Goal: Information Seeking & Learning: Learn about a topic

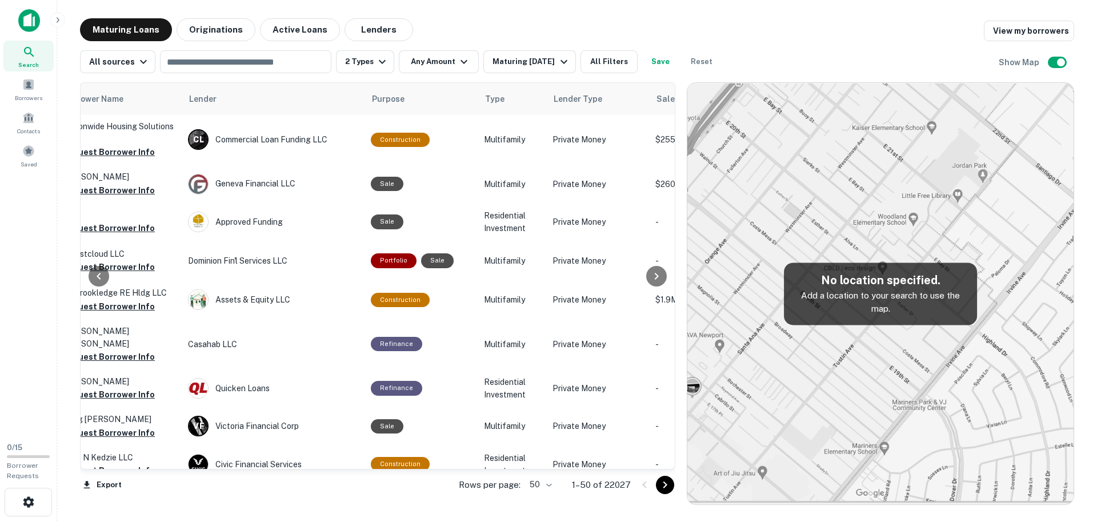
scroll to position [0, 440]
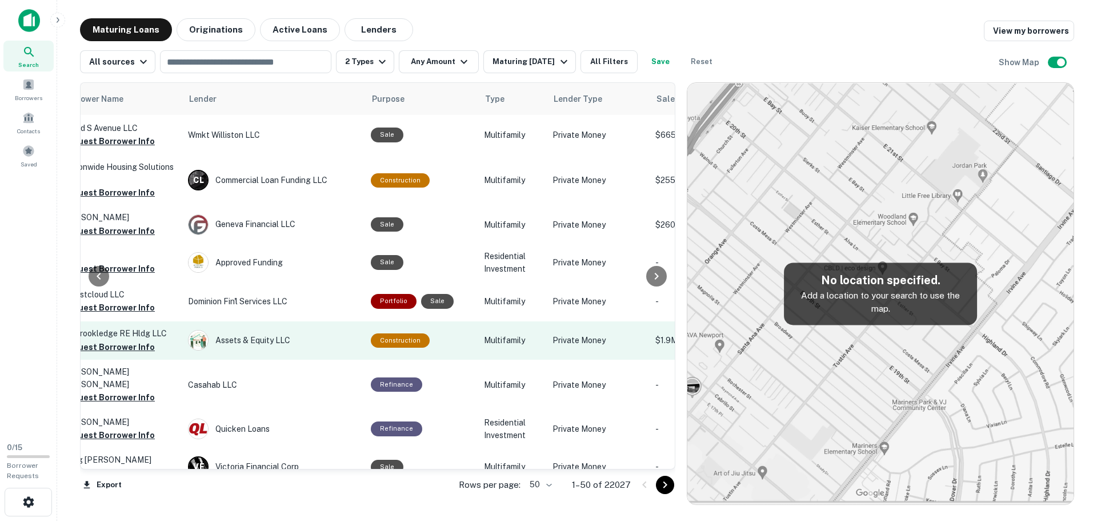
drag, startPoint x: 351, startPoint y: 331, endPoint x: 344, endPoint y: 331, distance: 7.5
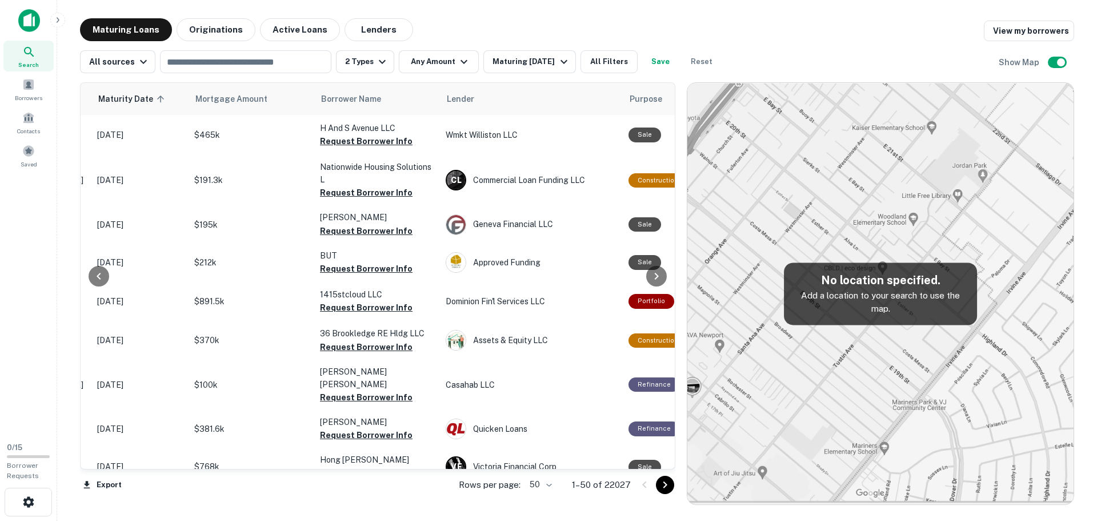
scroll to position [0, 216]
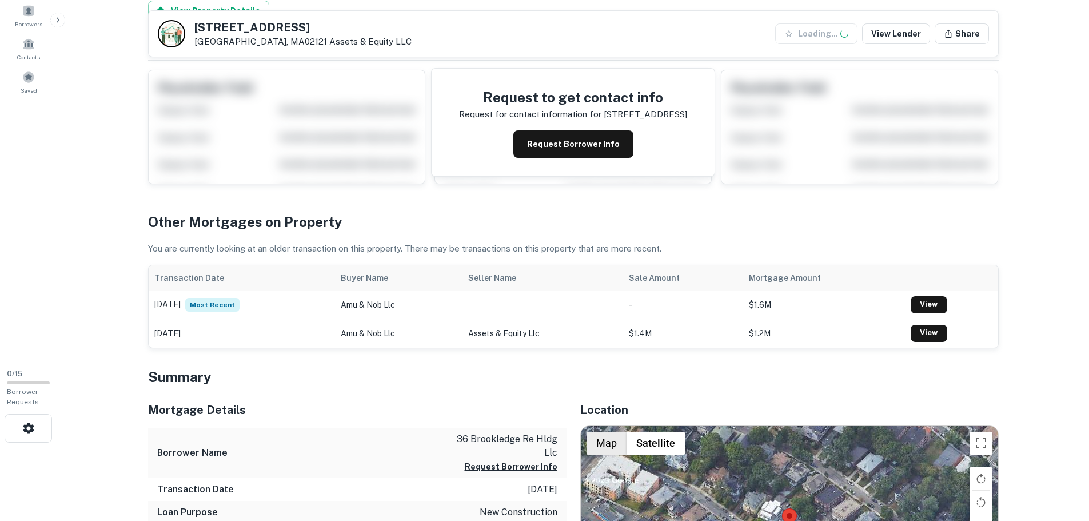
scroll to position [286, 0]
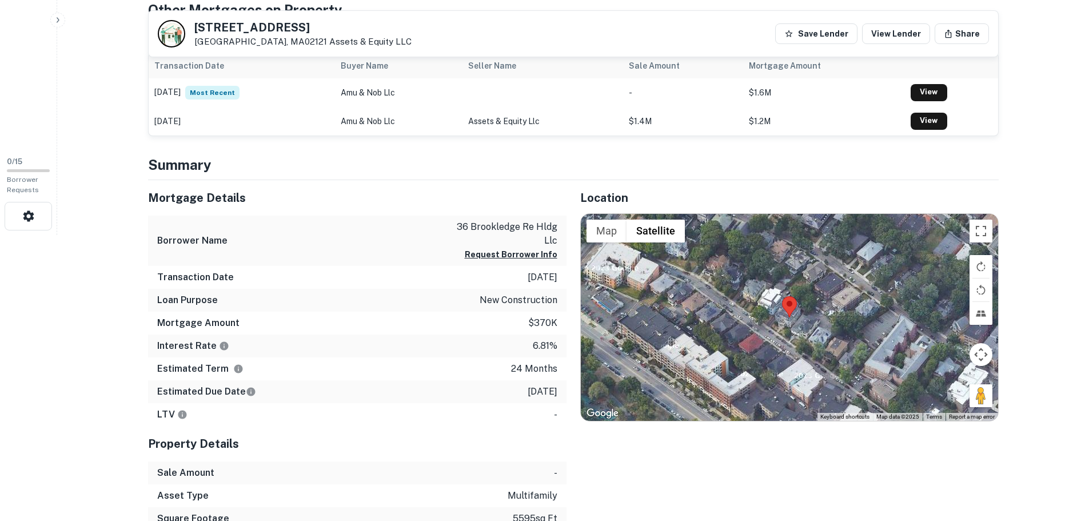
click at [781, 321] on div at bounding box center [789, 317] width 417 height 207
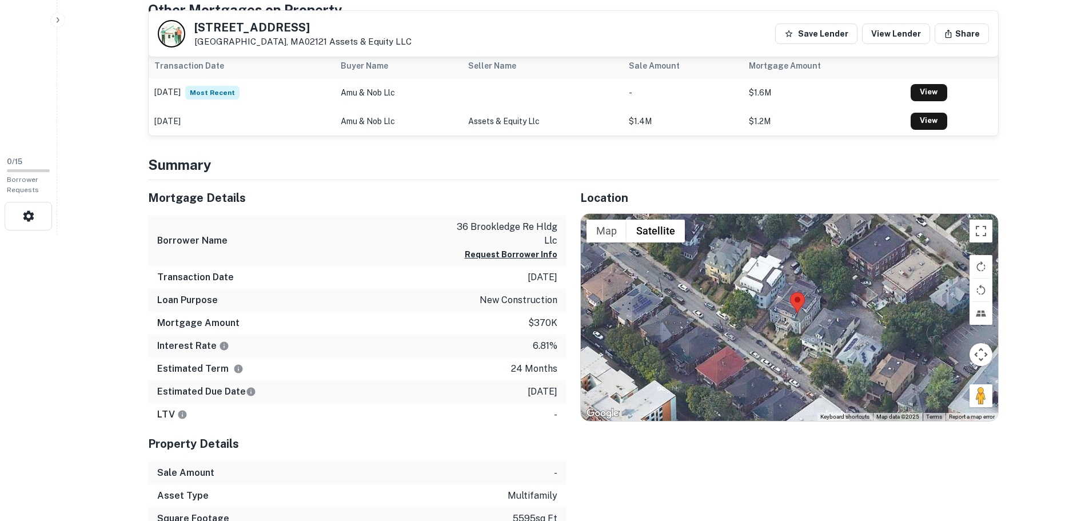
click at [781, 321] on div at bounding box center [789, 317] width 417 height 207
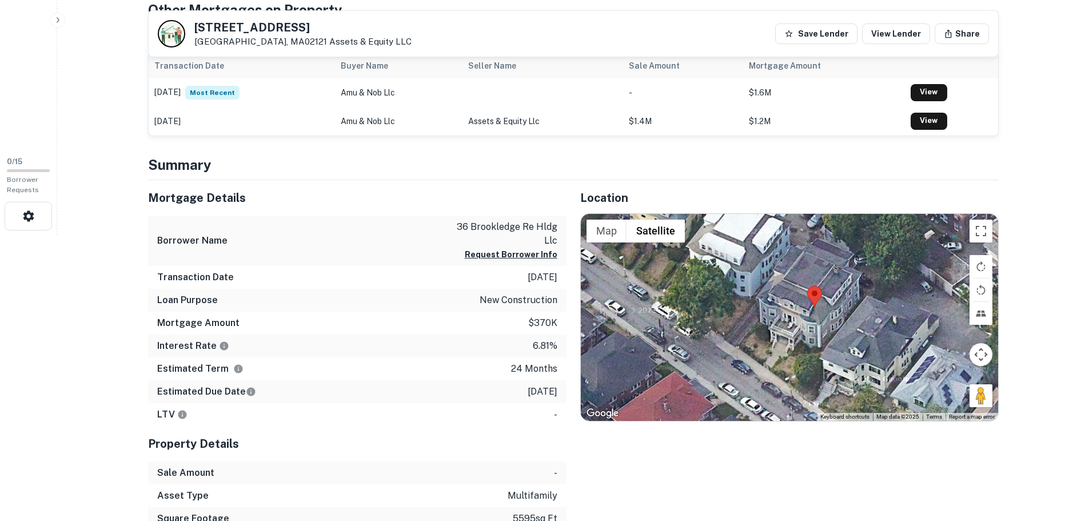
click at [781, 321] on div at bounding box center [789, 317] width 417 height 207
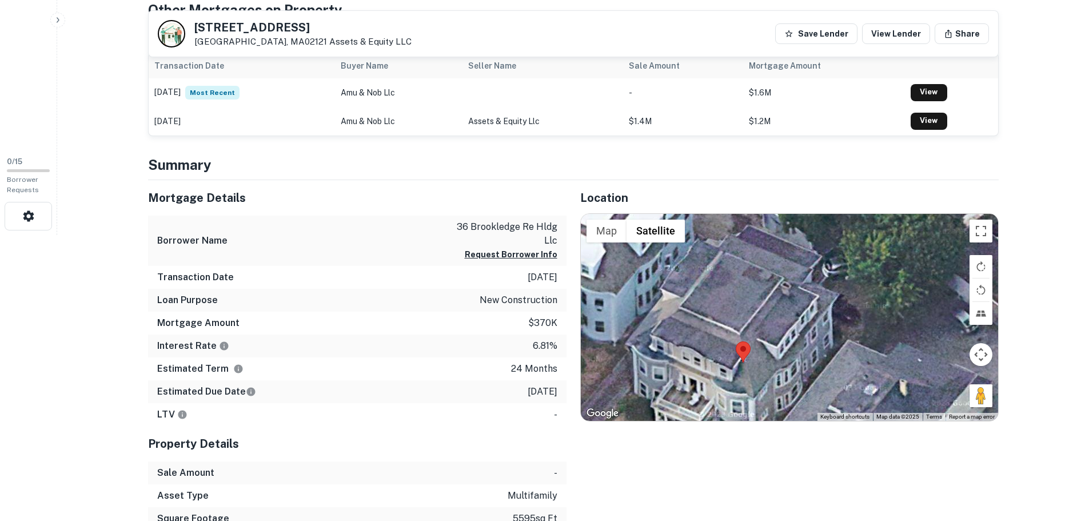
drag, startPoint x: 901, startPoint y: 323, endPoint x: 793, endPoint y: 394, distance: 128.7
click at [793, 394] on div at bounding box center [789, 317] width 417 height 207
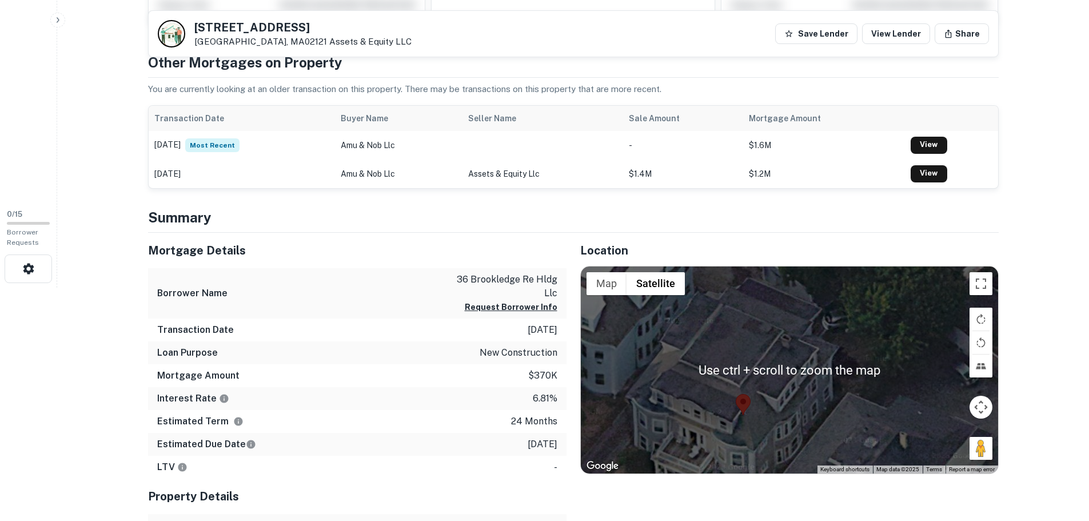
scroll to position [229, 0]
